Goal: Task Accomplishment & Management: Complete application form

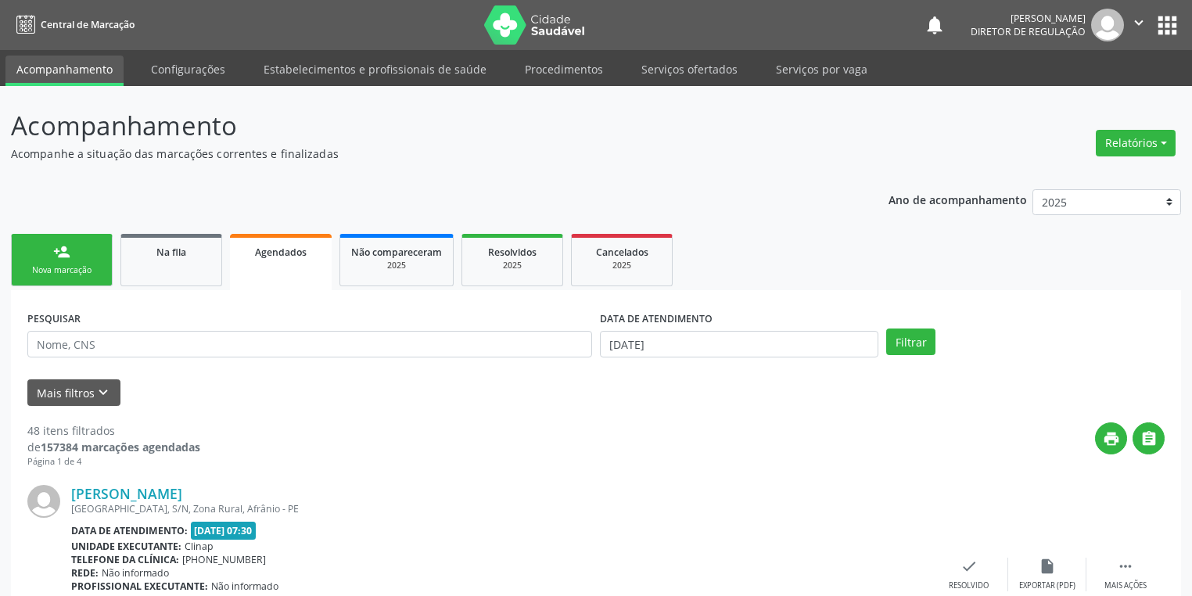
click at [686, 72] on link "Serviços ofertados" at bounding box center [690, 69] width 118 height 27
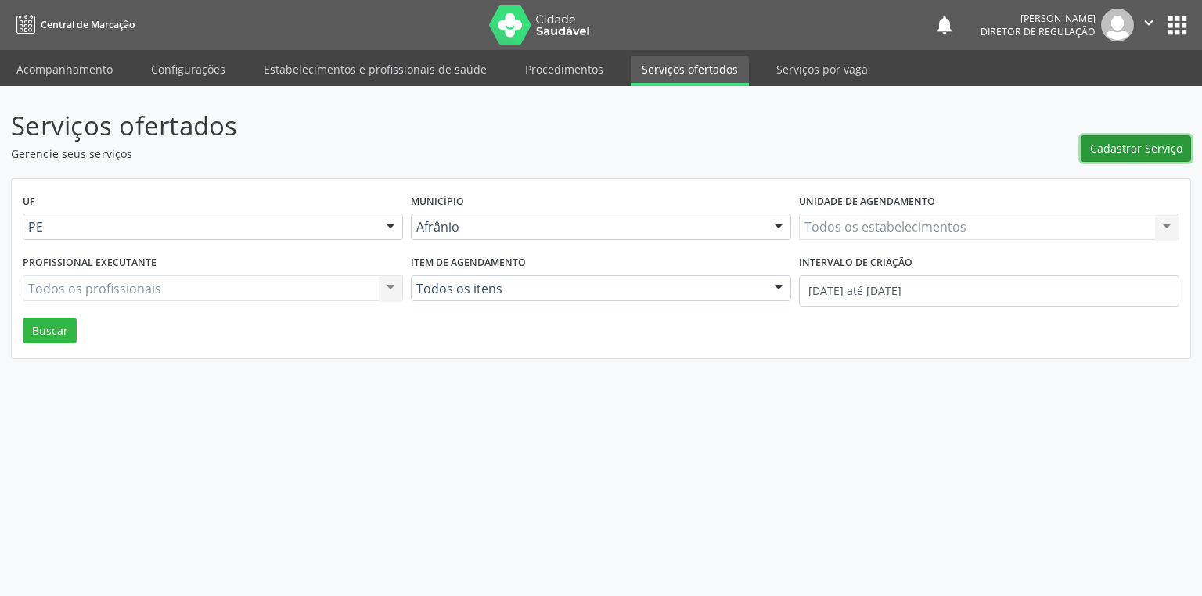
click at [1143, 151] on span "Cadastrar Serviço" at bounding box center [1136, 148] width 92 height 16
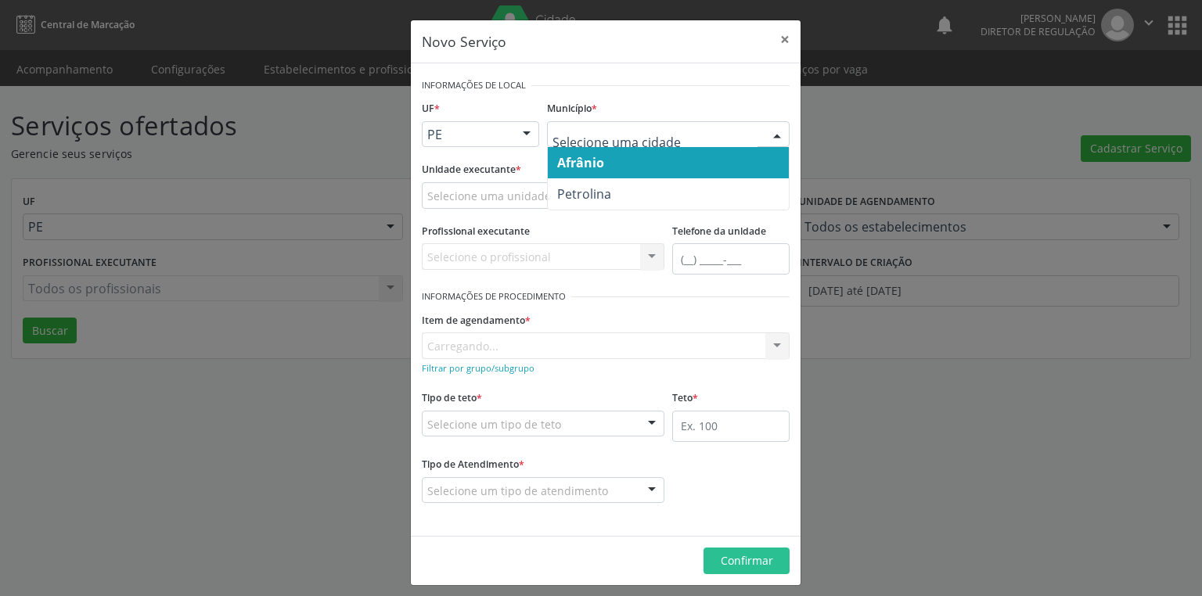
click at [580, 160] on span "Afrânio" at bounding box center [580, 162] width 47 height 17
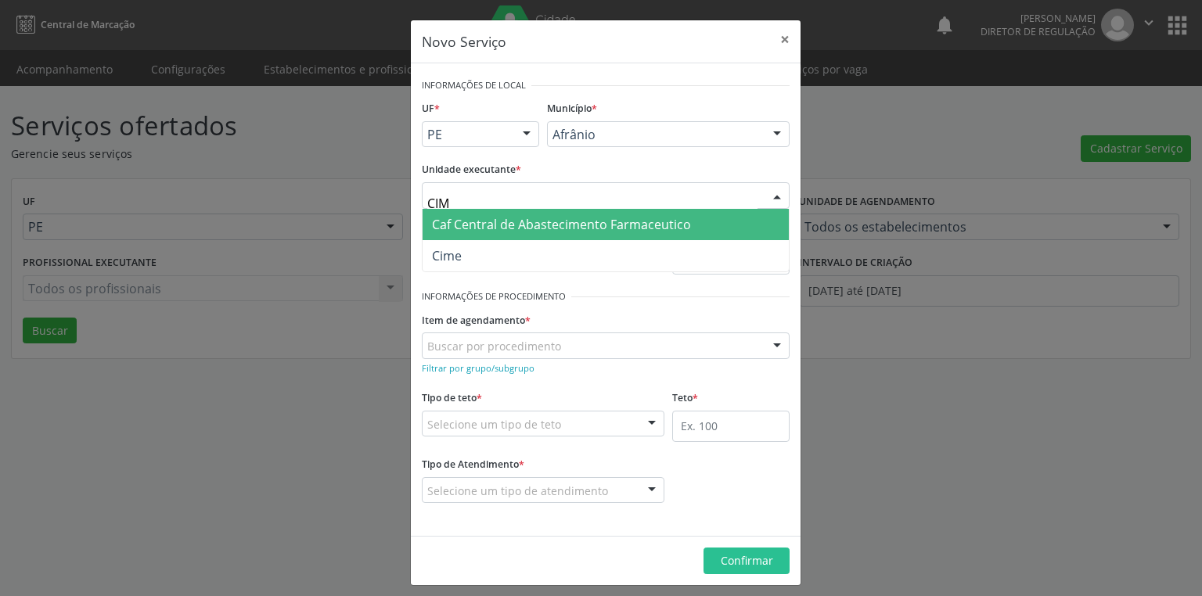
type input "CIME"
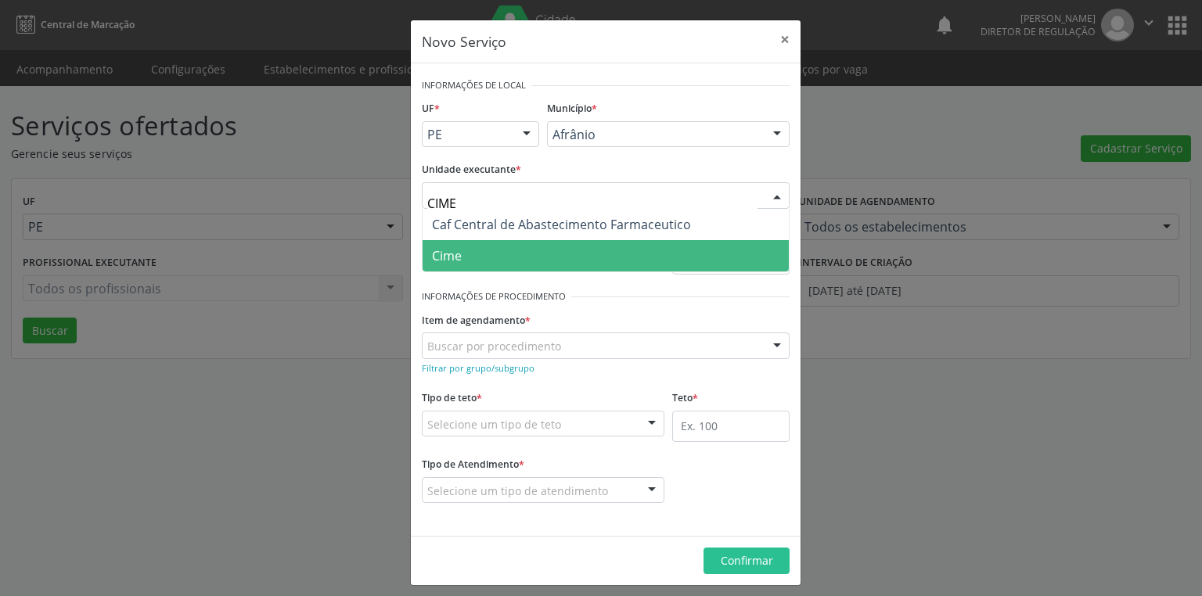
click at [444, 253] on span "Cime" at bounding box center [447, 255] width 30 height 17
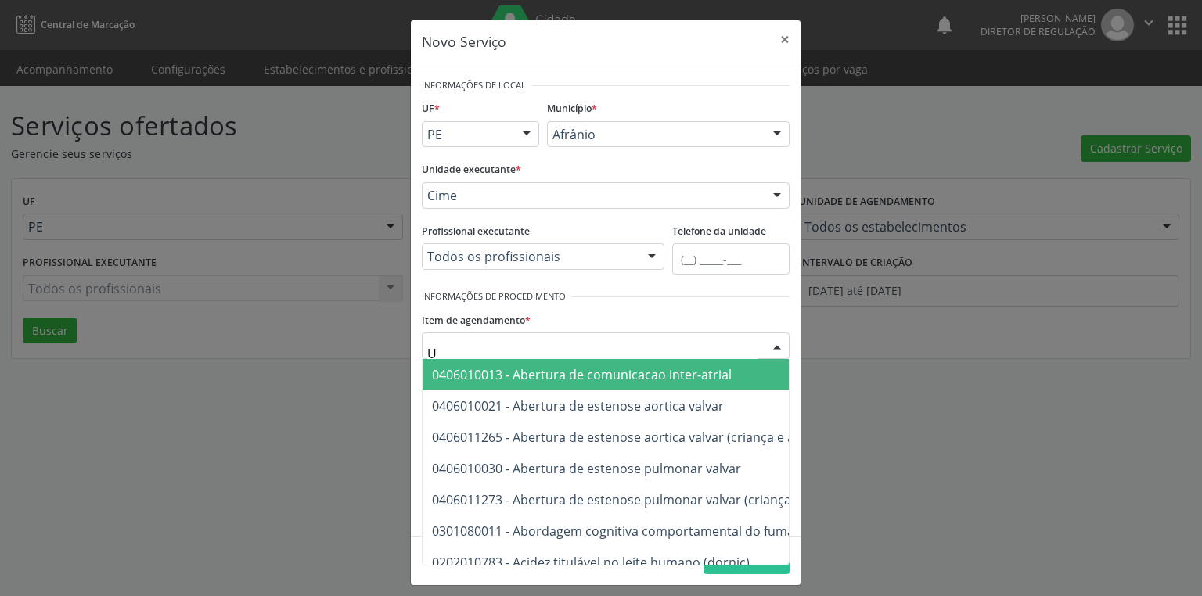
type input "UL"
click at [411, 397] on div "Informações de Local UF * PE BA PE Nenhum resultado encontrado para: " " Não há…" at bounding box center [606, 299] width 390 height 473
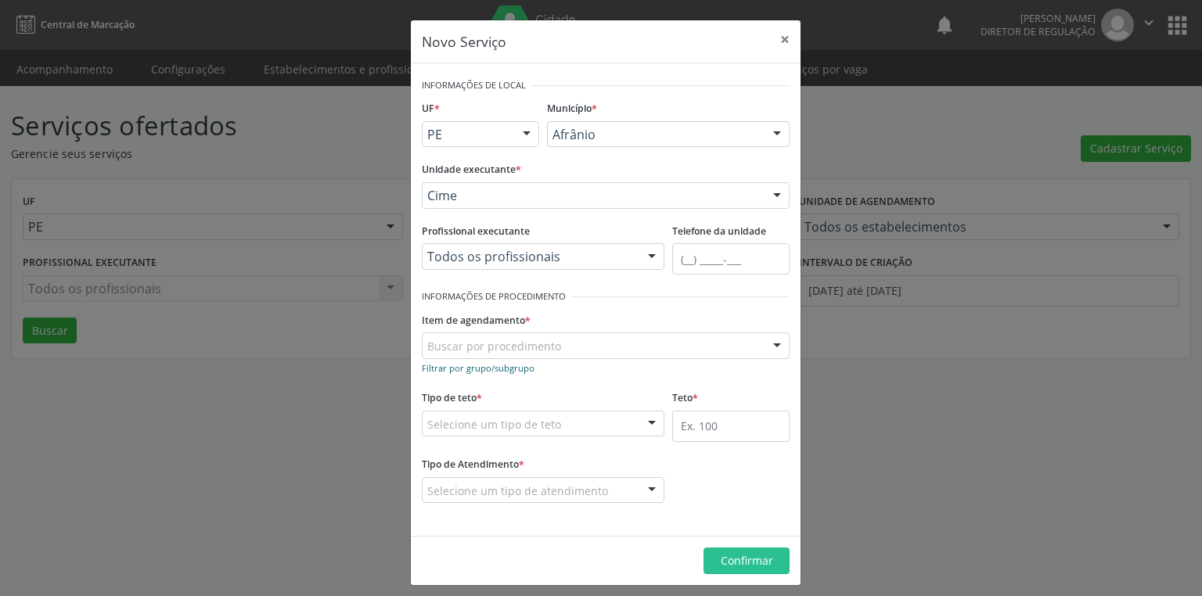
click at [446, 370] on small "Filtrar por grupo/subgrupo" at bounding box center [478, 368] width 113 height 12
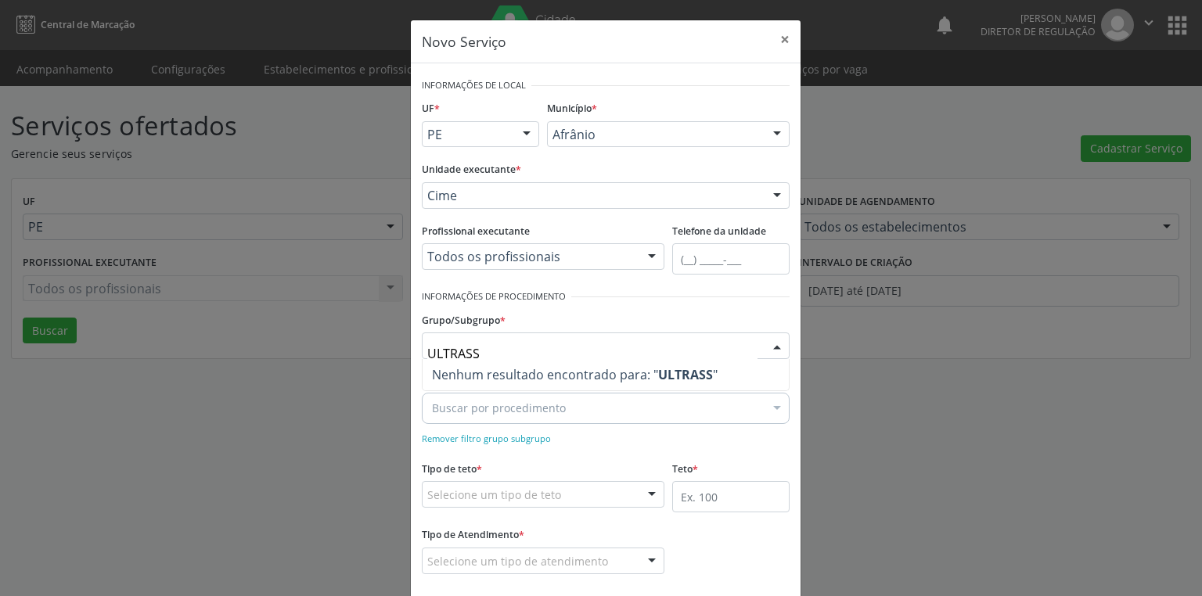
type input "ULTRAS"
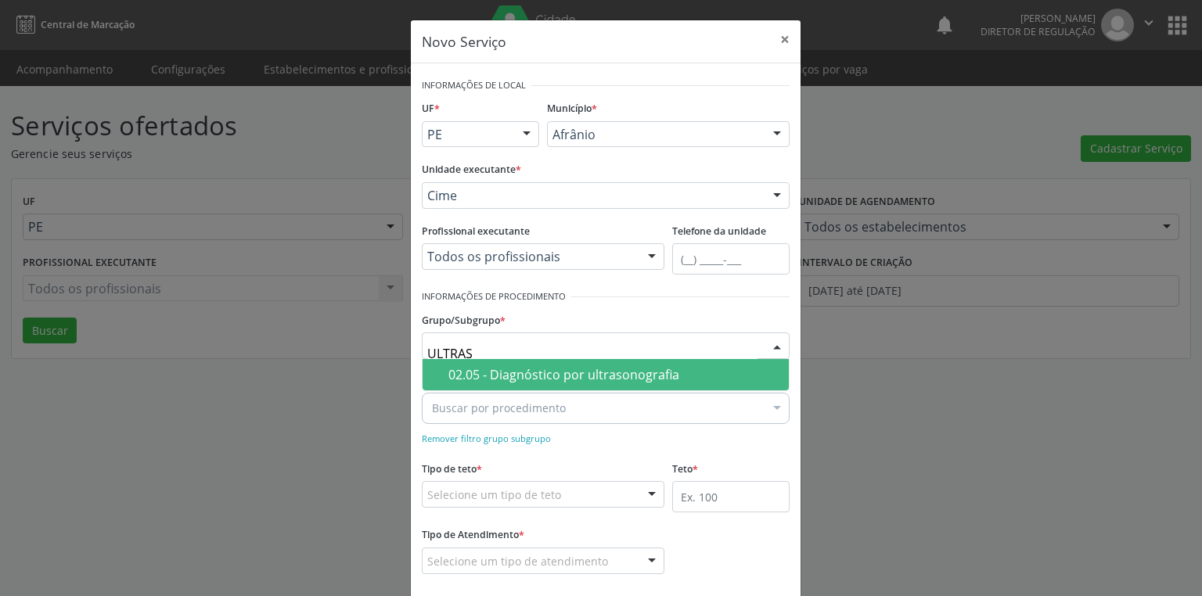
click at [451, 373] on div "02.05 - Diagnóstico por ultrasonografia" at bounding box center [613, 375] width 331 height 13
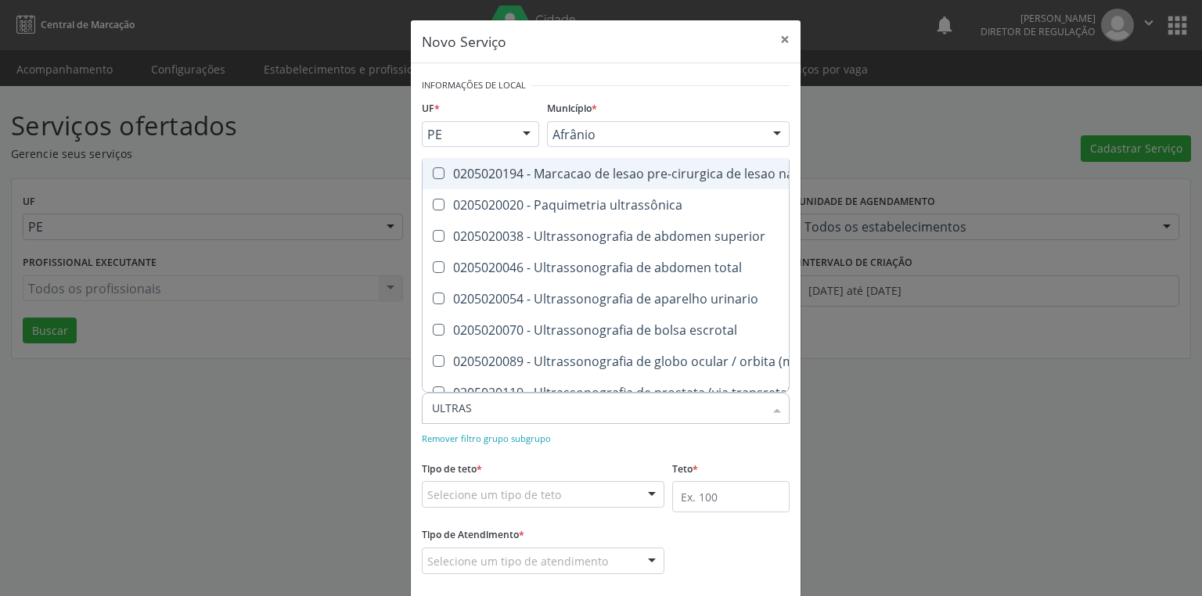
type input "ULTRASS"
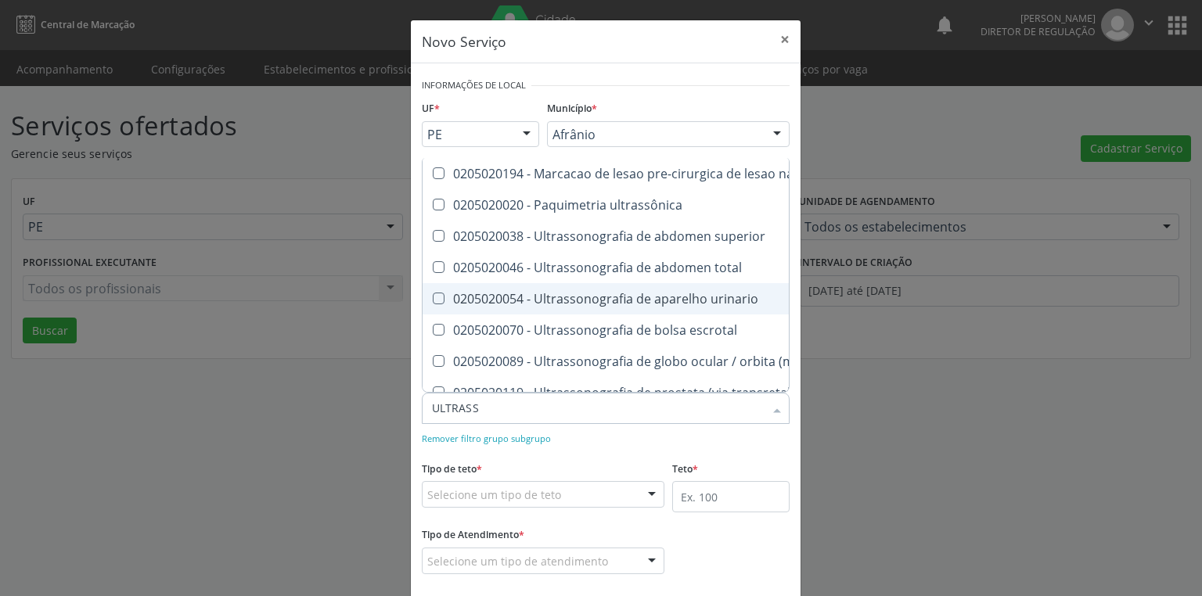
click at [611, 293] on div "0205020054 - Ultrassonografia de aparelho urinario" at bounding box center [758, 299] width 653 height 13
checkbox urinario "true"
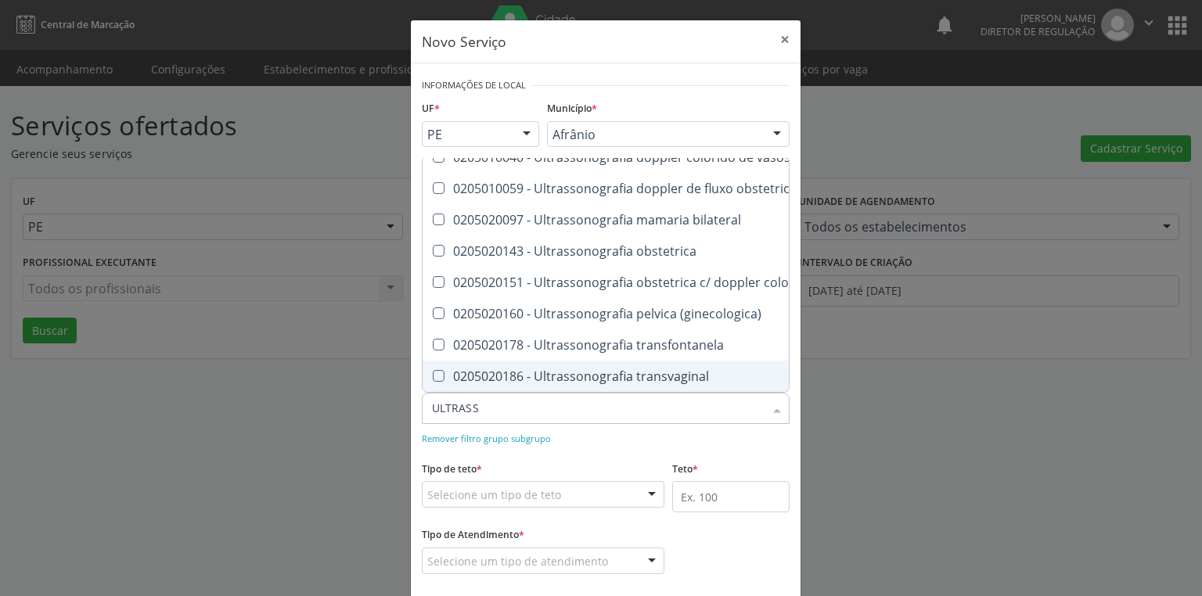
click at [590, 361] on span "0205020186 - Ultrassonografia transvaginal" at bounding box center [759, 376] width 672 height 31
checkbox transvaginal "true"
checkbox ultrassônica "true"
checkbox superior "true"
checkbox urinario "false"
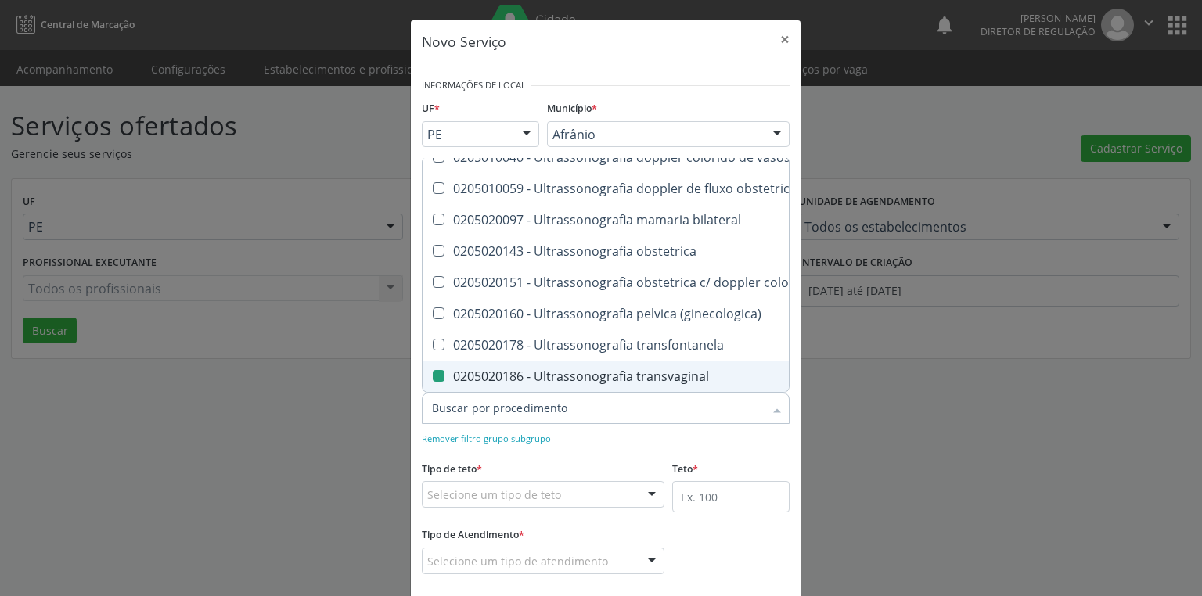
checkbox transvaginal "false"
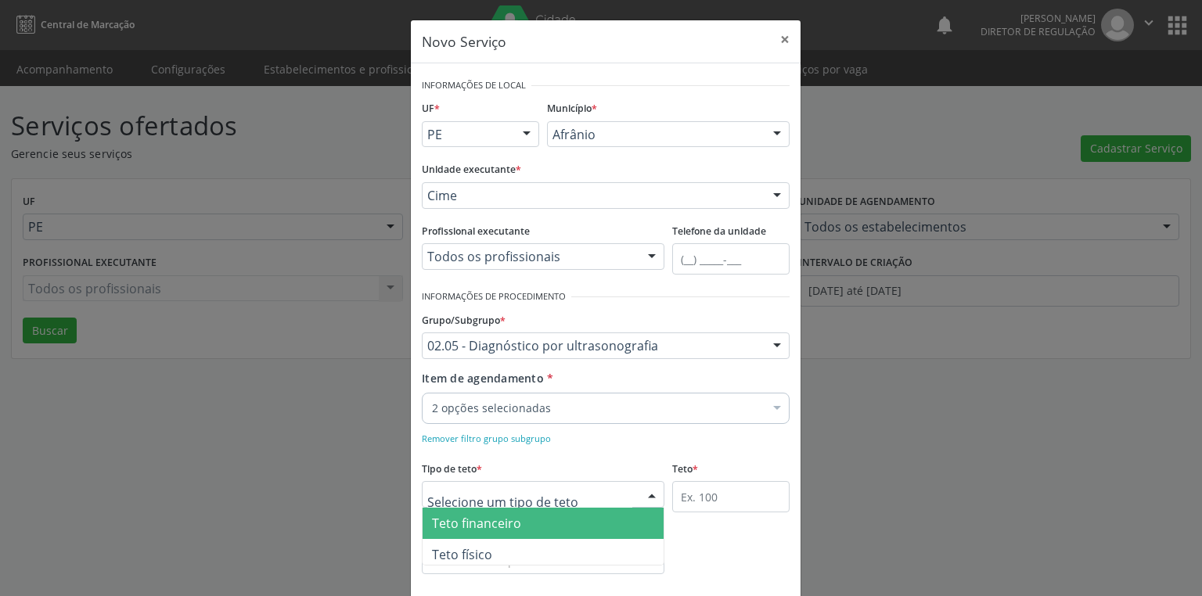
scroll to position [0, 0]
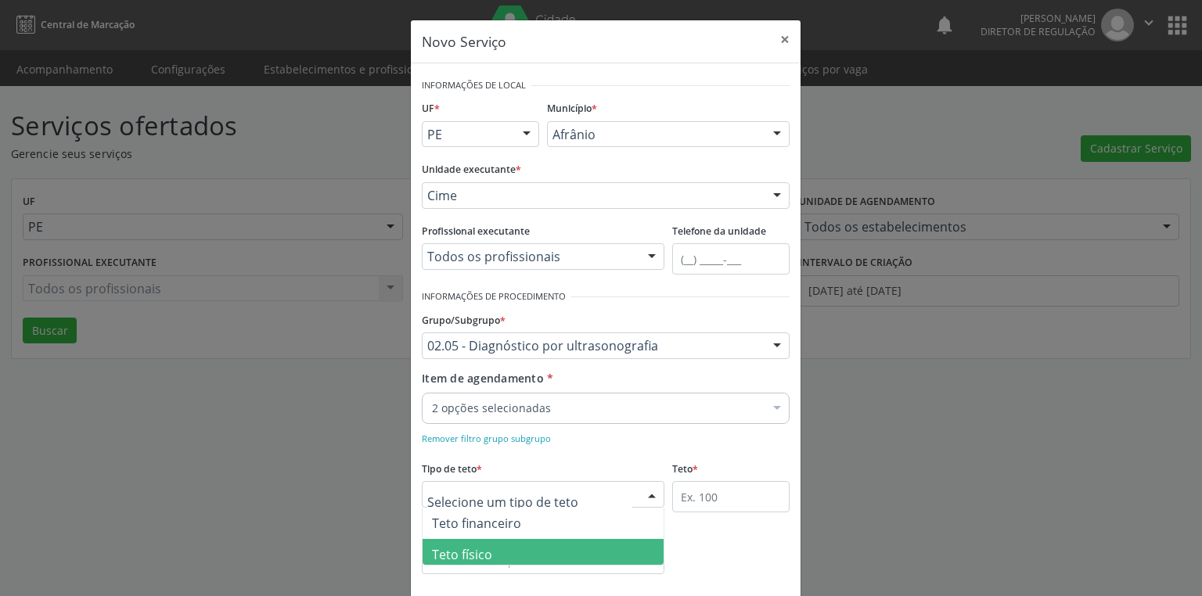
drag, startPoint x: 469, startPoint y: 550, endPoint x: 520, endPoint y: 541, distance: 50.8
click at [473, 551] on span "Teto físico" at bounding box center [462, 554] width 60 height 17
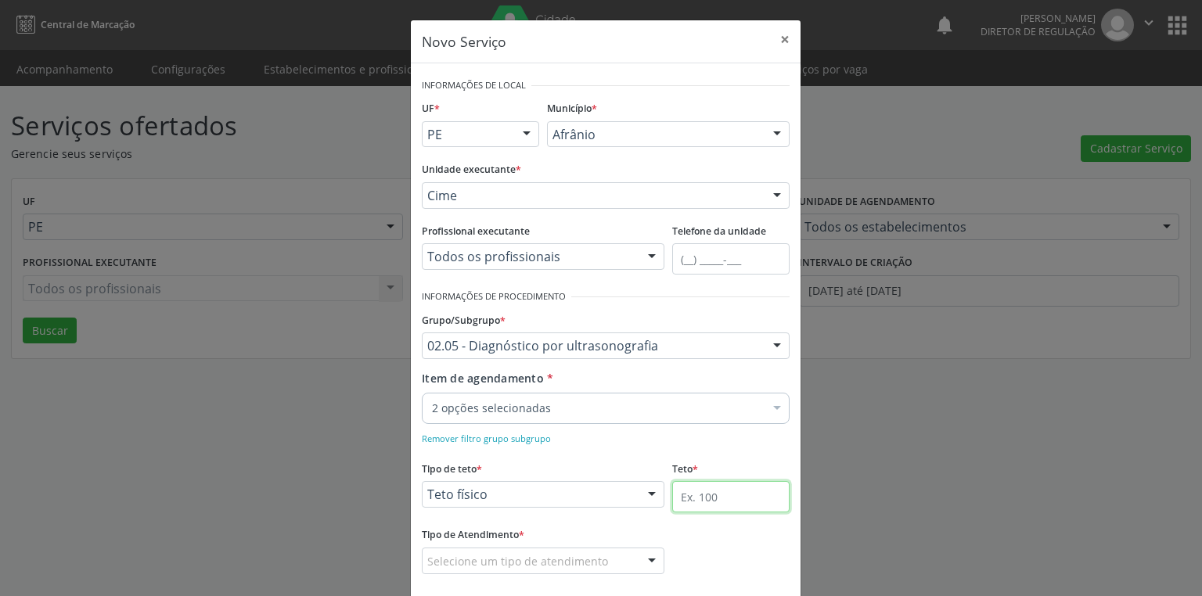
click at [672, 491] on input "text" at bounding box center [730, 496] width 117 height 31
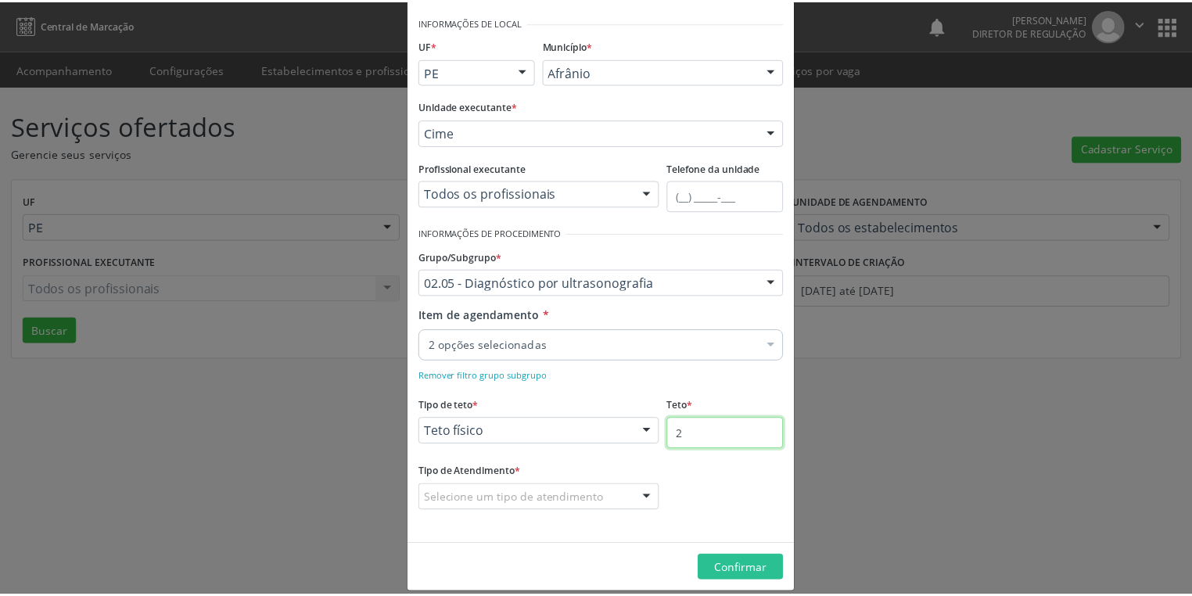
scroll to position [77, 0]
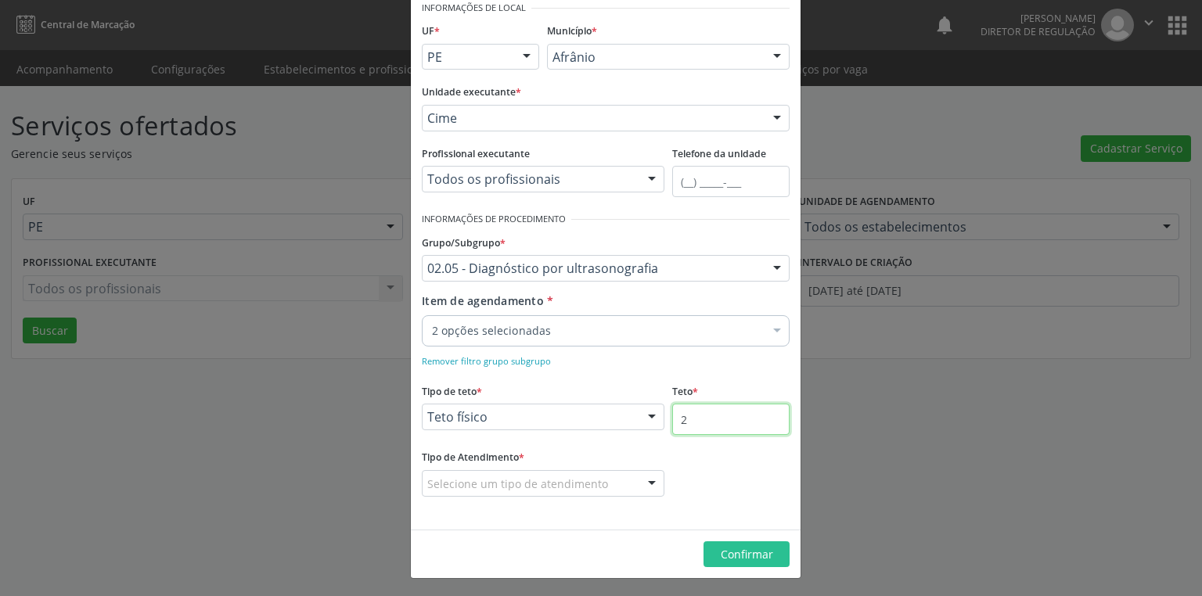
type input "2"
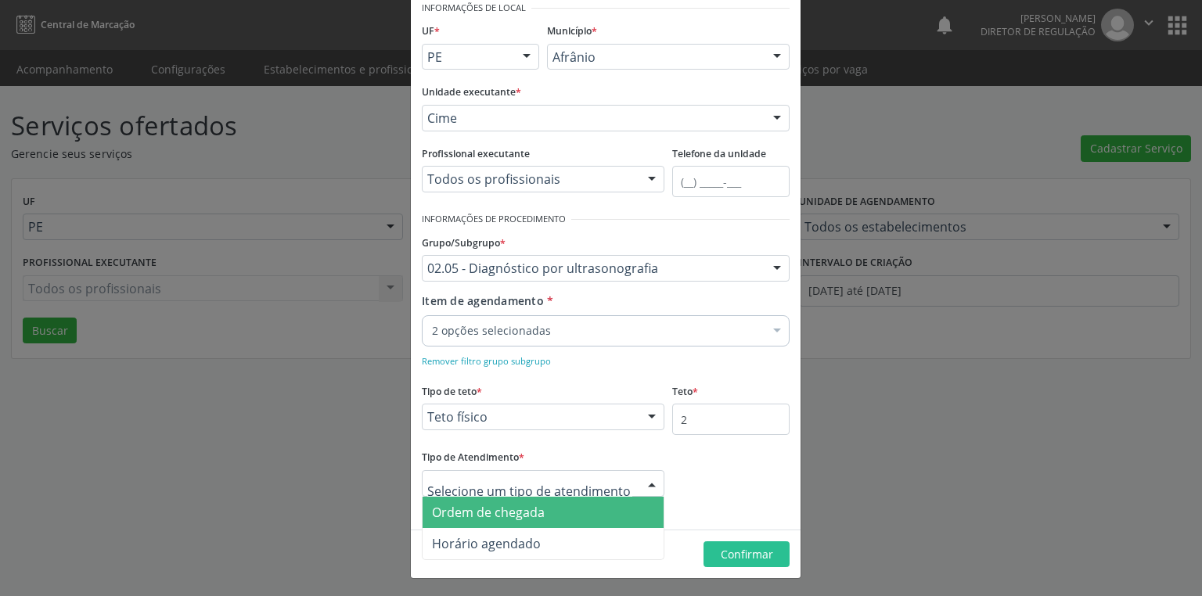
drag, startPoint x: 475, startPoint y: 488, endPoint x: 475, endPoint y: 504, distance: 15.6
click at [502, 520] on span "Ordem de chegada" at bounding box center [543, 512] width 241 height 31
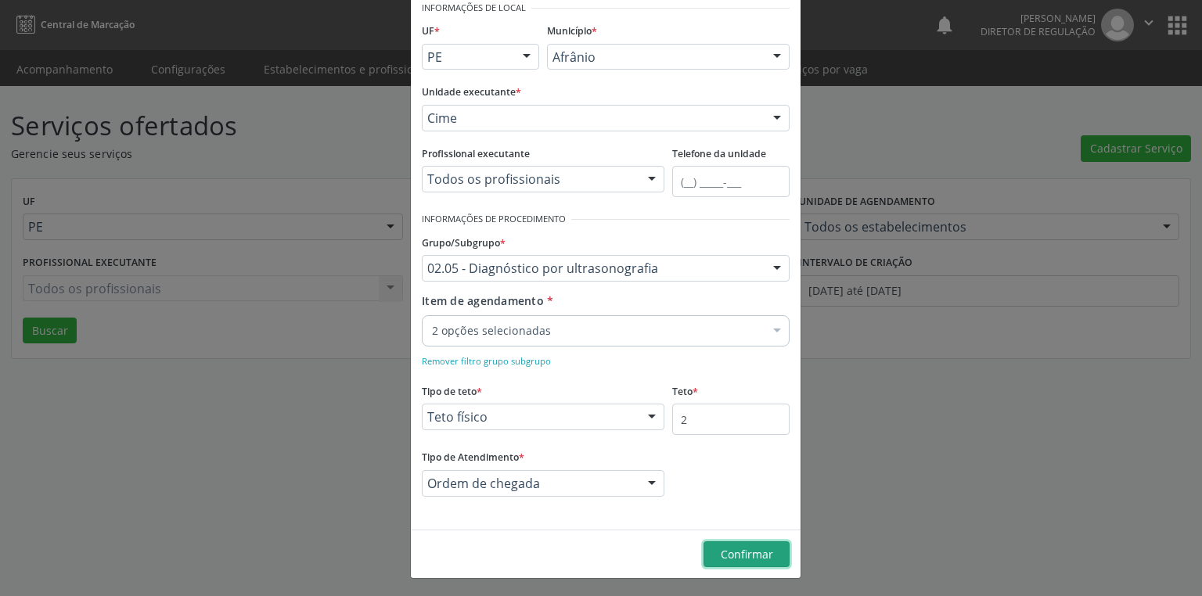
click at [721, 547] on span "Confirmar" at bounding box center [747, 554] width 52 height 15
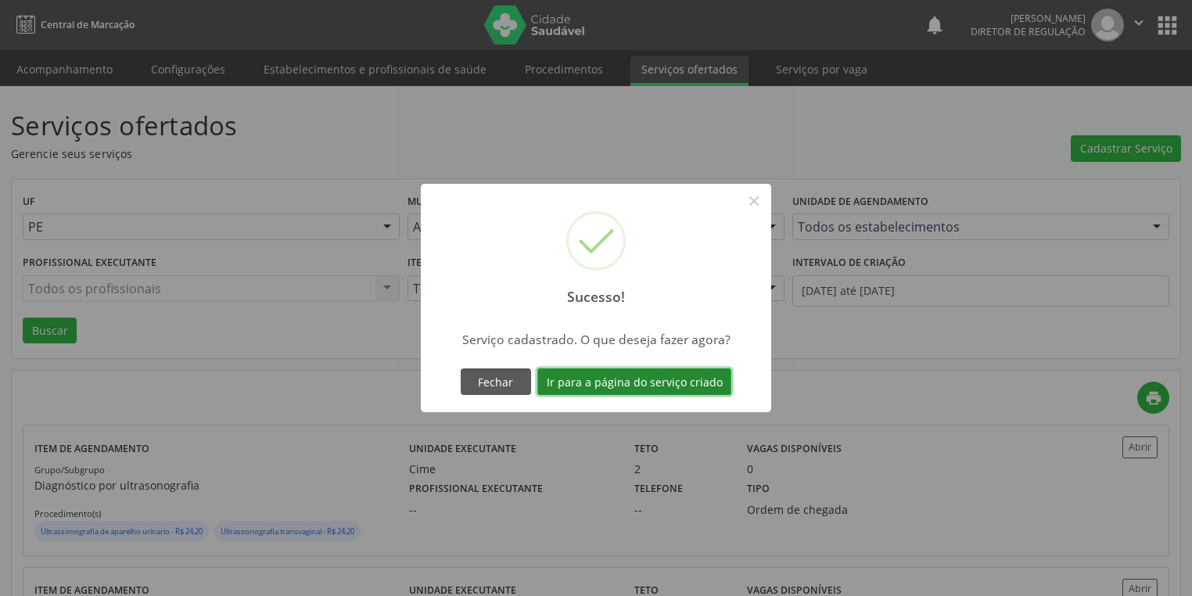
click at [624, 379] on button "Ir para a página do serviço criado" at bounding box center [635, 382] width 194 height 27
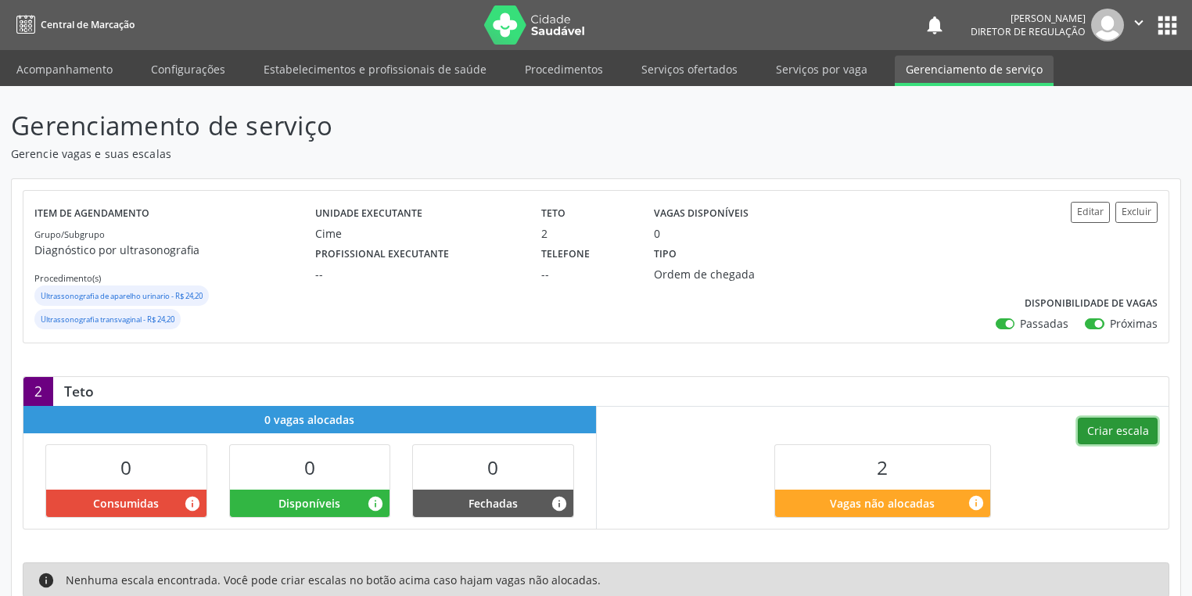
click at [1105, 431] on button "Criar escala" at bounding box center [1118, 431] width 80 height 27
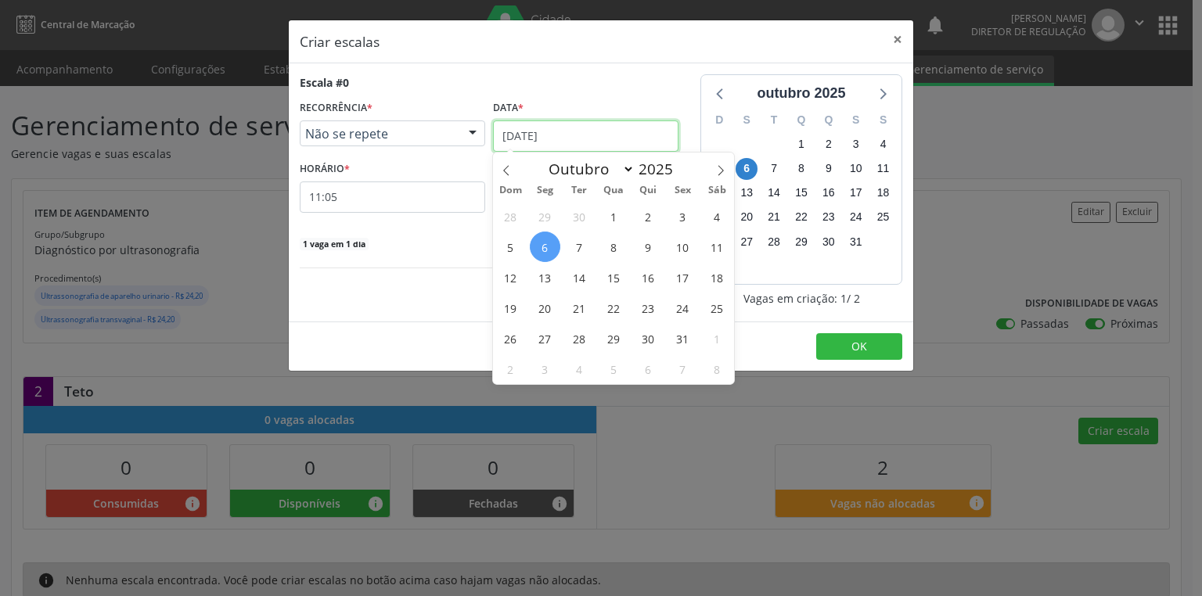
click at [548, 144] on input "[DATE]" at bounding box center [585, 136] width 185 height 31
click at [581, 251] on span "7" at bounding box center [579, 247] width 31 height 31
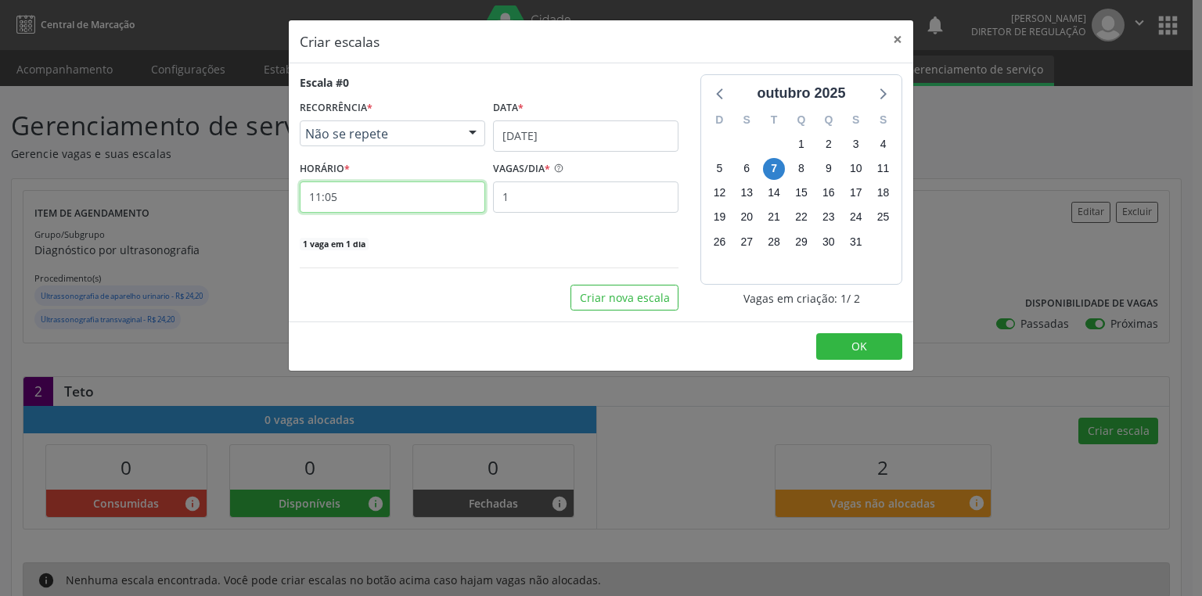
click at [334, 192] on input "11:05" at bounding box center [392, 197] width 185 height 31
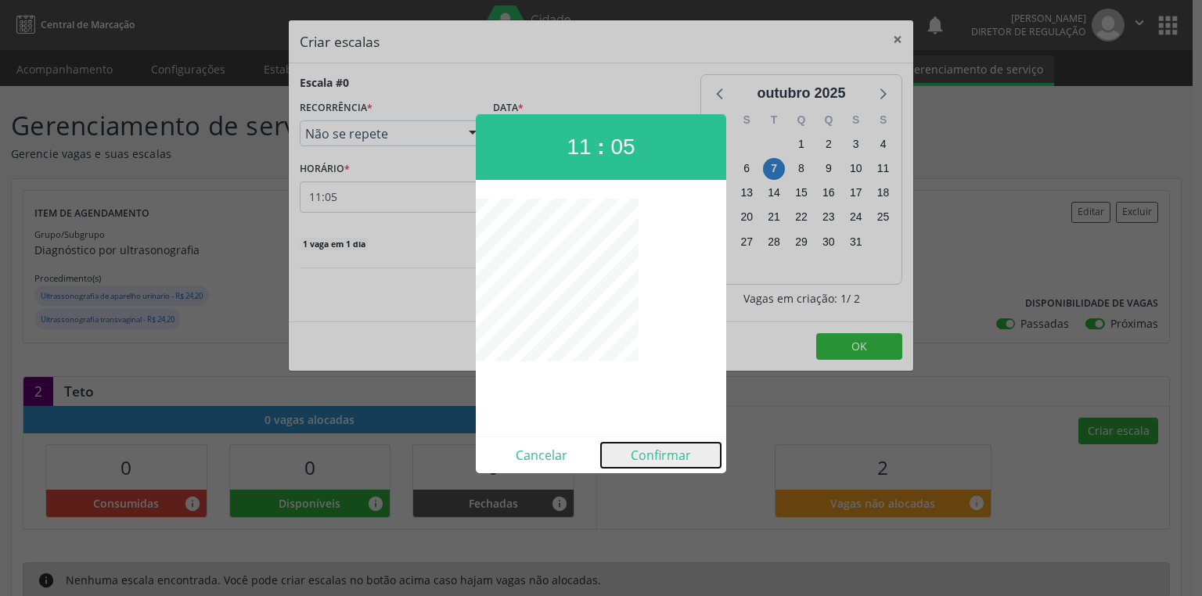
click at [655, 455] on button "Confirmar" at bounding box center [661, 455] width 120 height 25
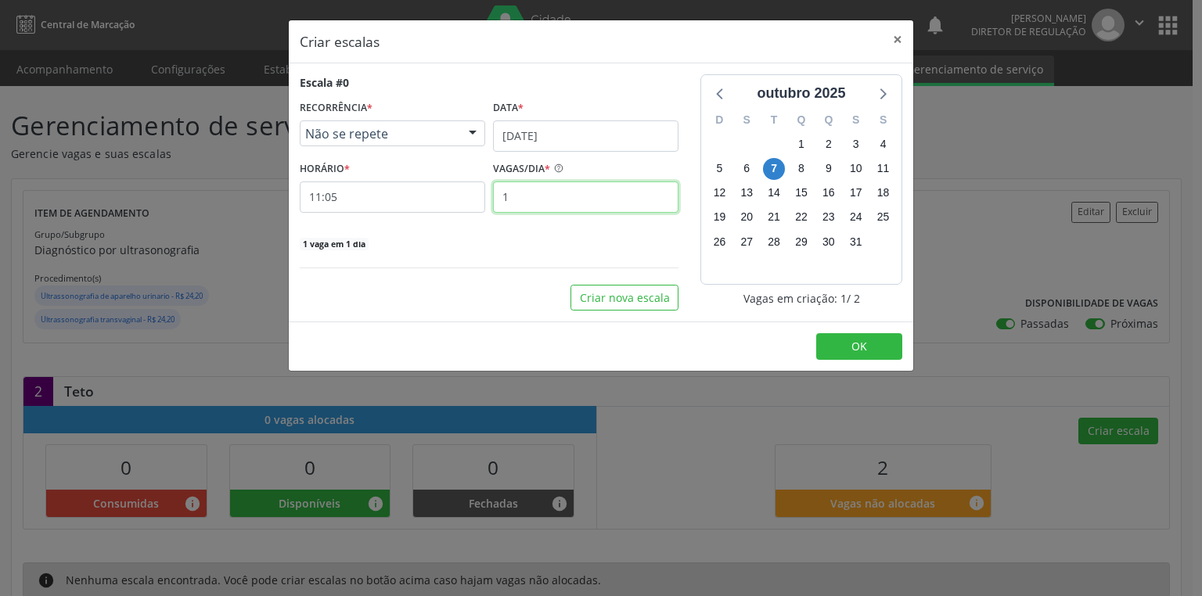
click at [516, 191] on input "1" at bounding box center [585, 197] width 185 height 31
type input "2"
click at [858, 335] on button "OK" at bounding box center [859, 346] width 86 height 27
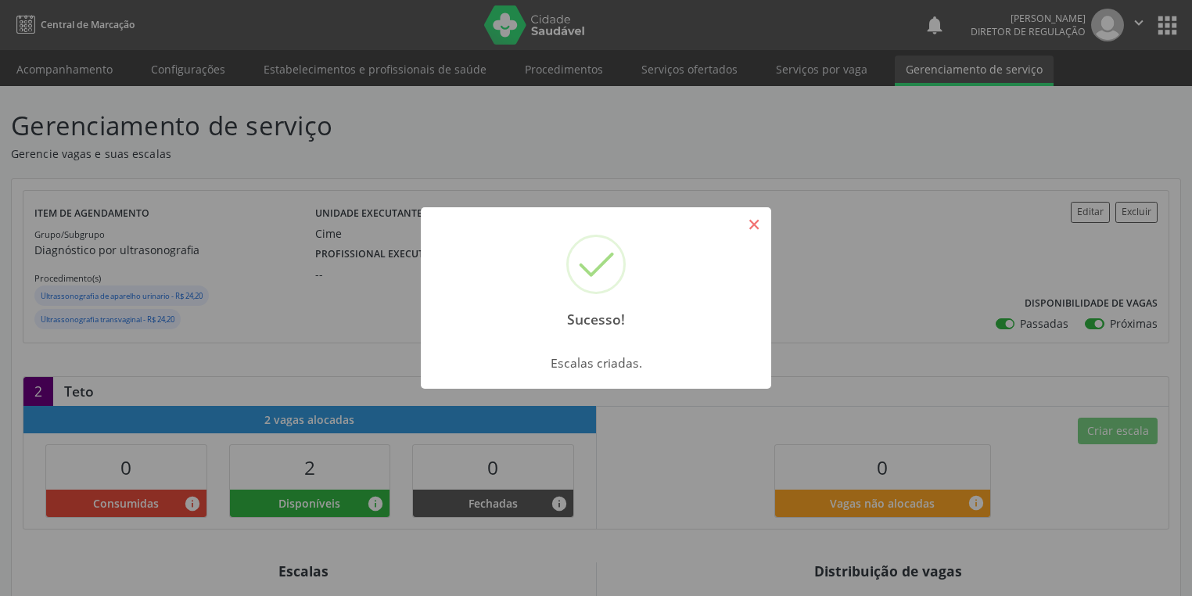
click at [754, 226] on button "×" at bounding box center [754, 224] width 27 height 27
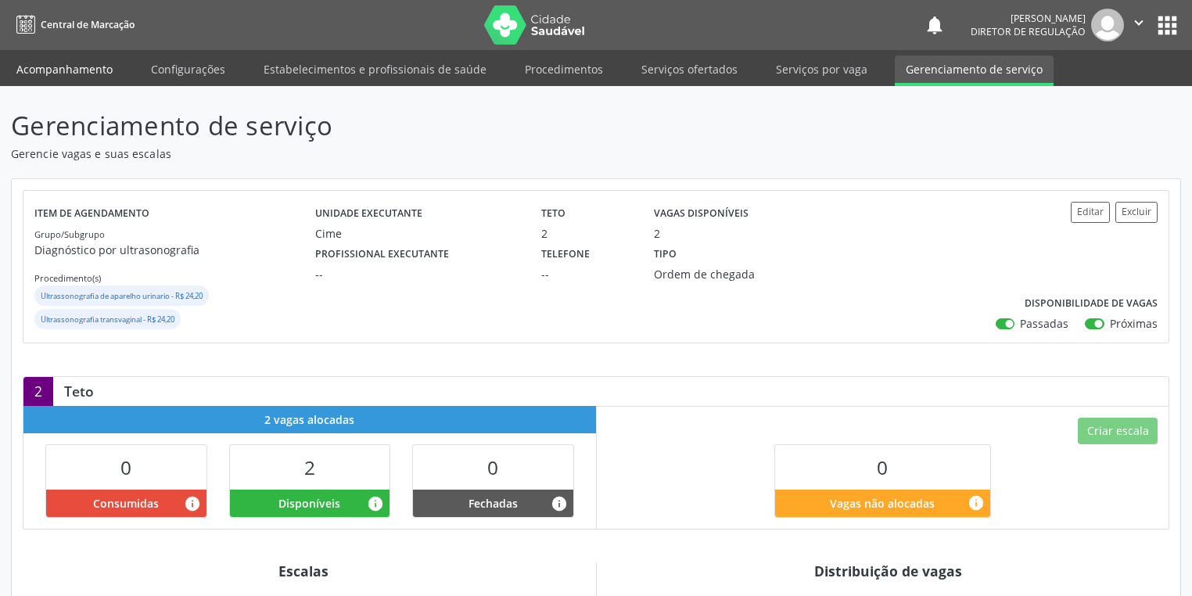
click at [41, 65] on link "Acompanhamento" at bounding box center [64, 69] width 118 height 27
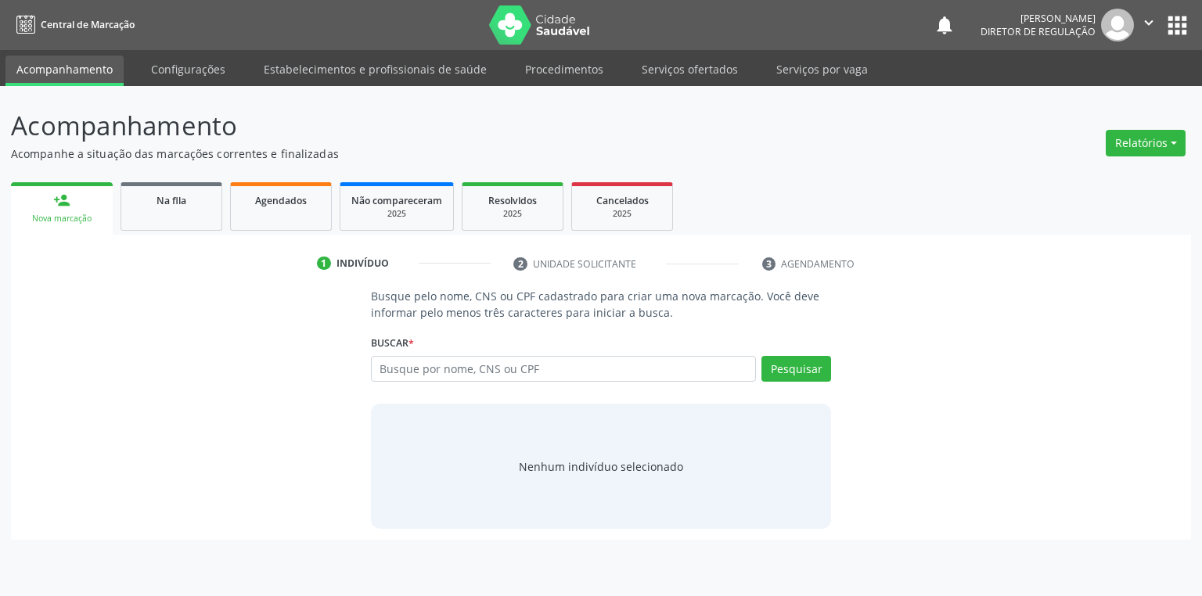
click at [41, 65] on link "Acompanhamento" at bounding box center [64, 71] width 118 height 31
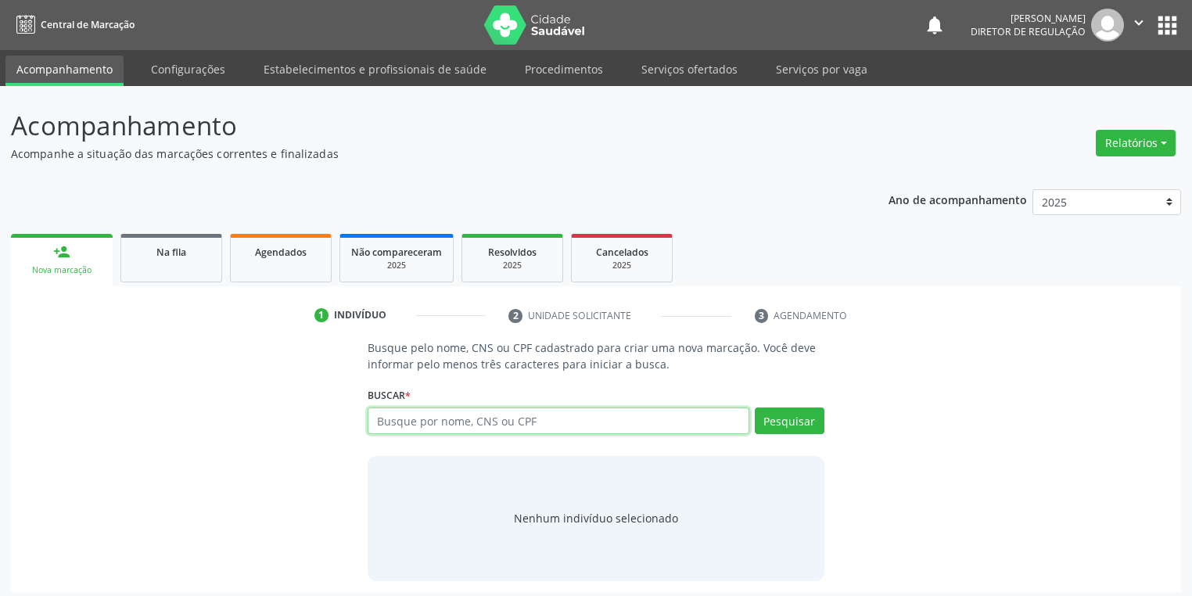
click at [484, 426] on input "text" at bounding box center [559, 421] width 382 height 27
type input "[PERSON_NAME]"
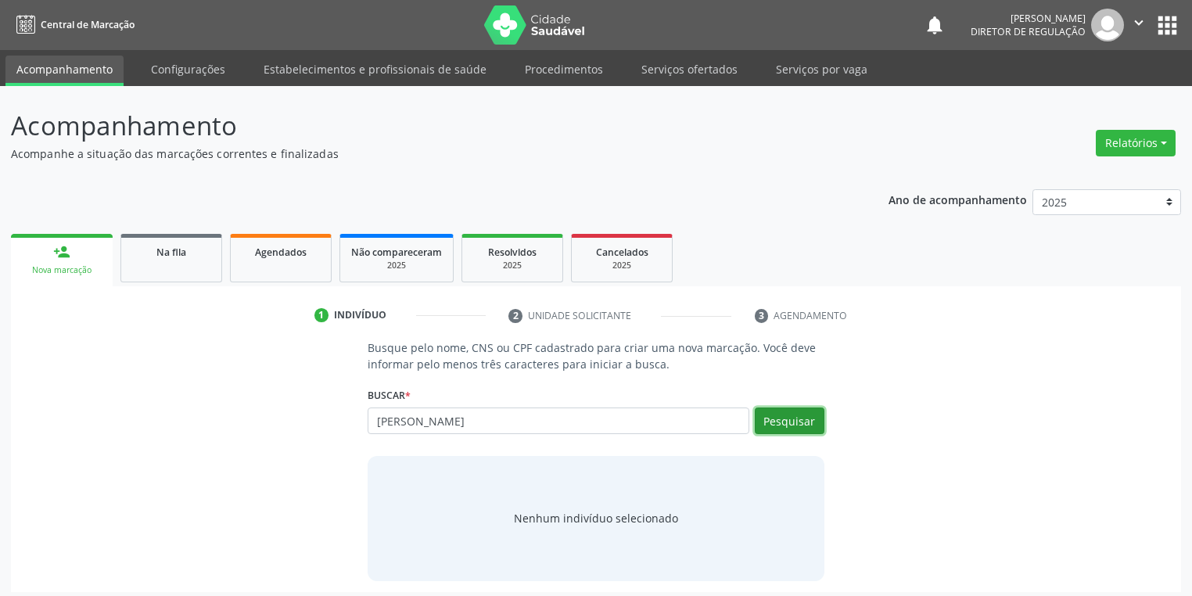
click at [797, 420] on button "Pesquisar" at bounding box center [790, 421] width 70 height 27
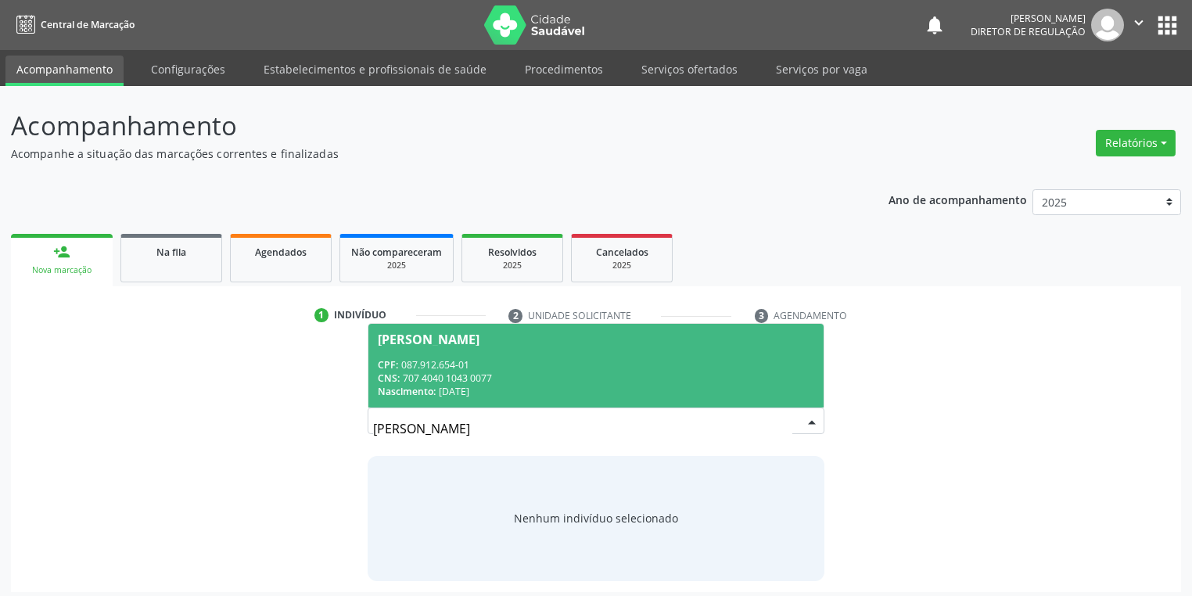
click at [485, 366] on div "CPF: 087.912.654-01" at bounding box center [596, 364] width 437 height 13
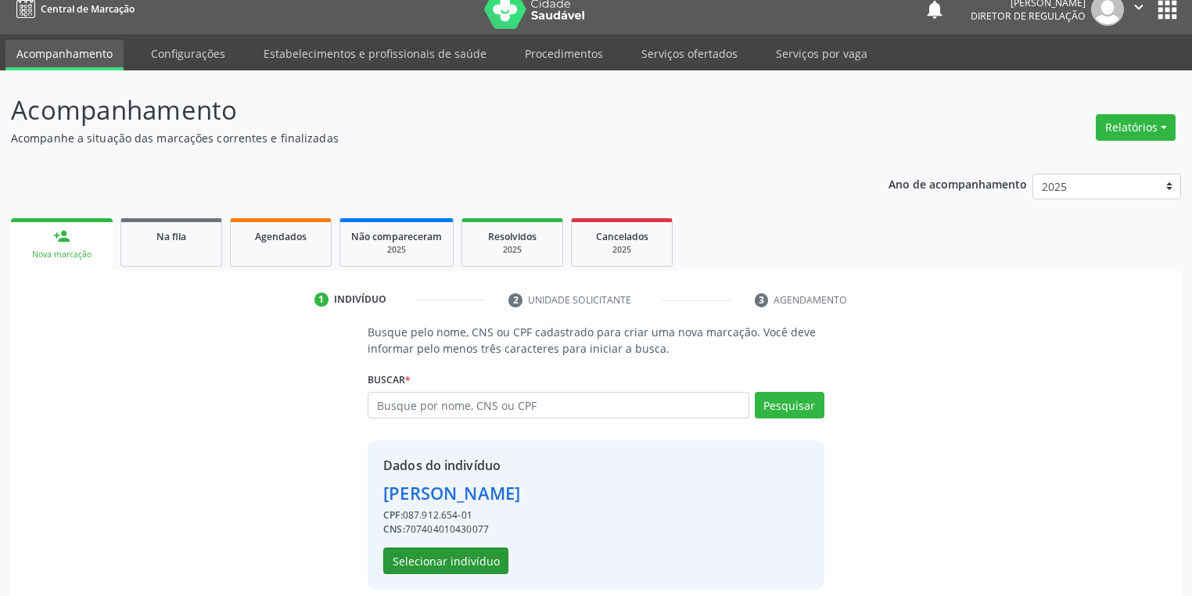
scroll to position [30, 0]
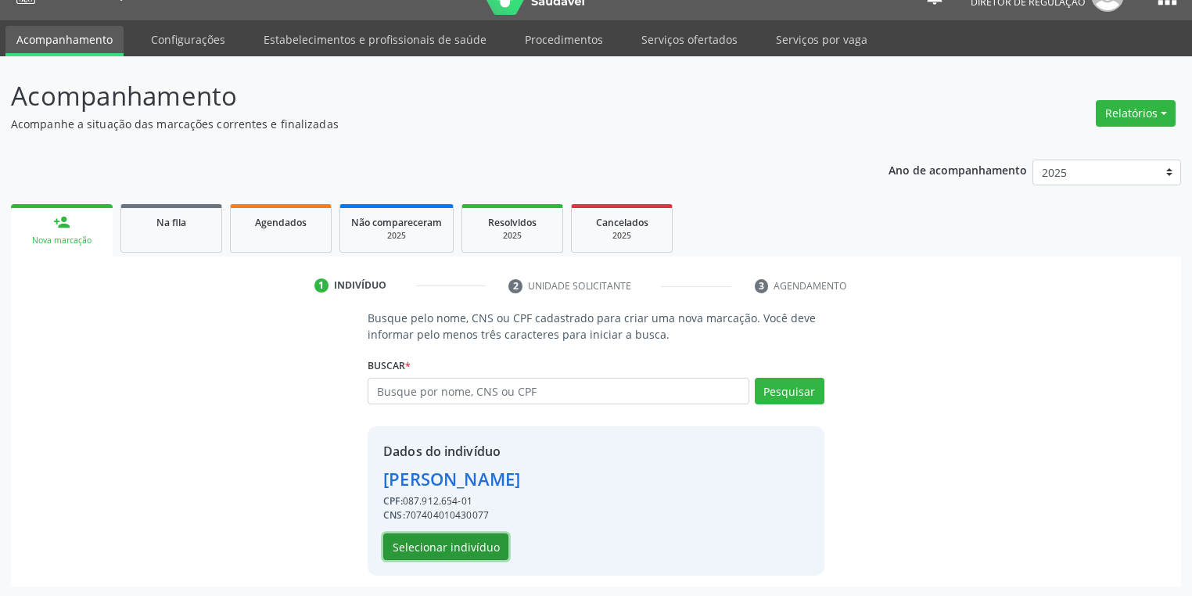
click at [425, 547] on button "Selecionar indivíduo" at bounding box center [445, 547] width 125 height 27
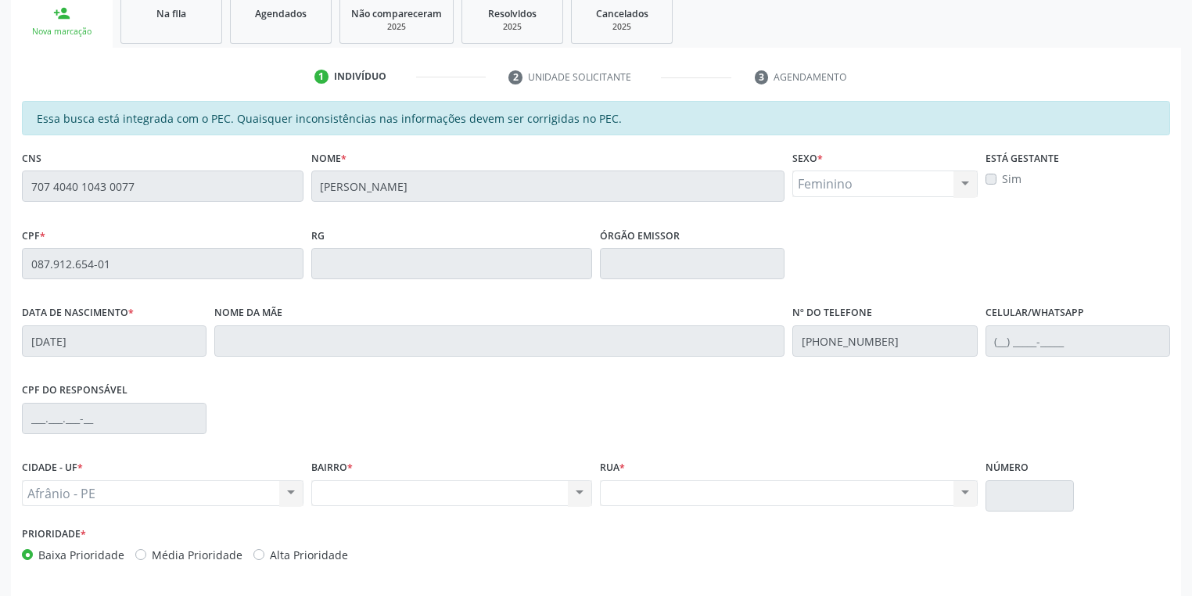
scroll to position [297, 0]
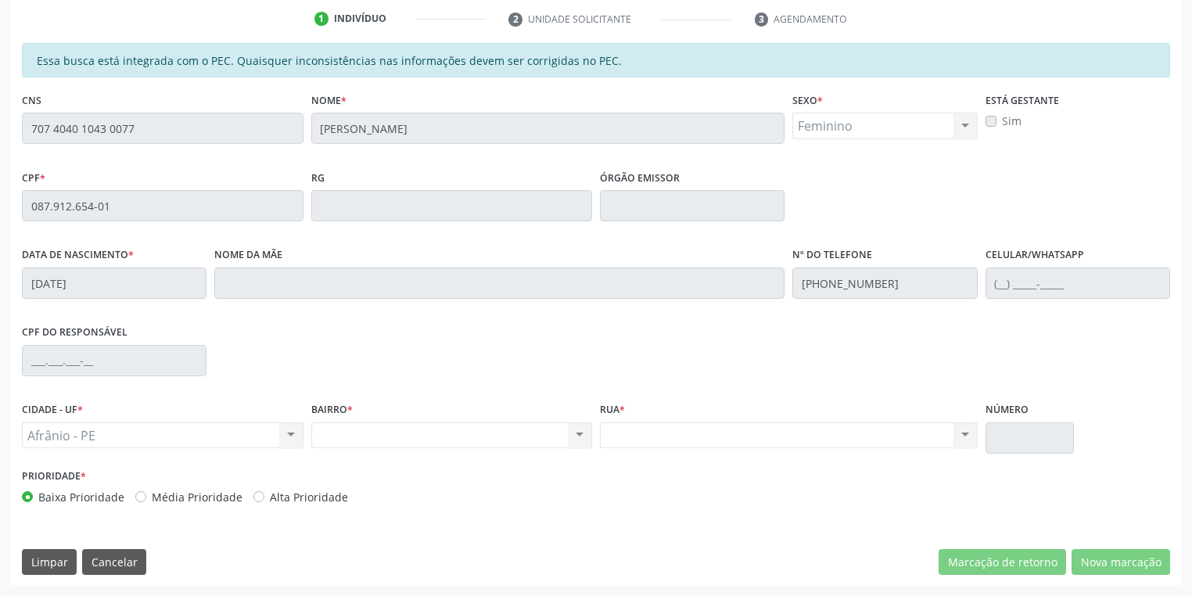
click at [0, 149] on div "Acompanhamento Acompanhe a situação das marcações correntes e finalizadas Relat…" at bounding box center [596, 194] width 1192 height 808
